Goal: Transaction & Acquisition: Purchase product/service

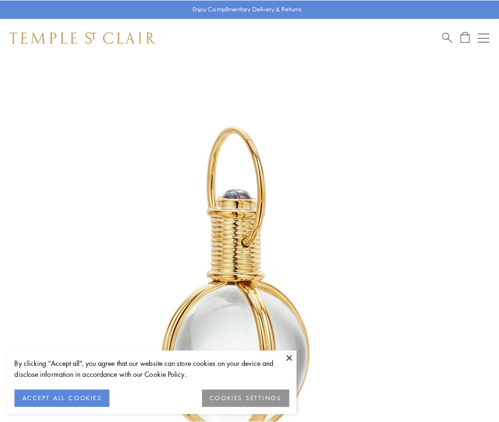
scroll to position [248, 0]
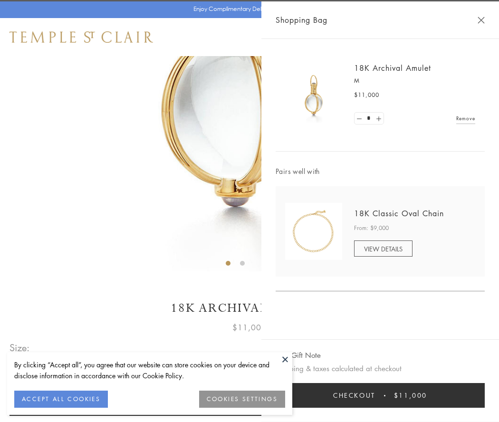
click at [380, 396] on button "Checkout $11,000" at bounding box center [380, 395] width 209 height 25
